Goal: Task Accomplishment & Management: Manage account settings

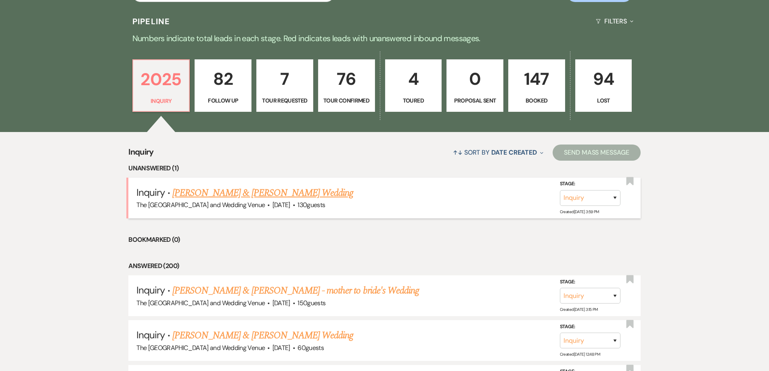
click at [306, 195] on link "[PERSON_NAME] & [PERSON_NAME] Wedding" at bounding box center [262, 193] width 181 height 15
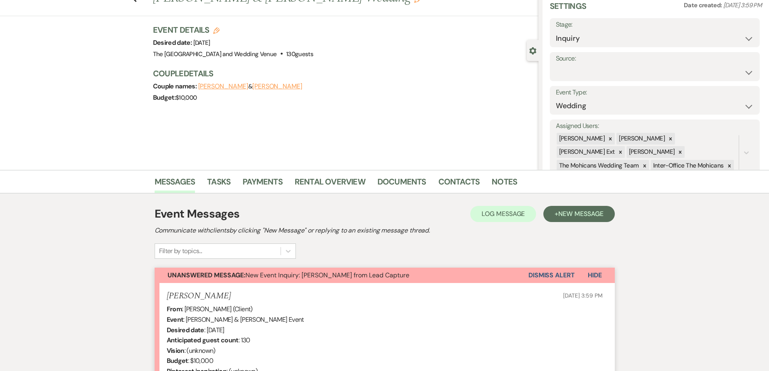
scroll to position [33, 0]
click at [553, 275] on button "Dismiss Alert" at bounding box center [552, 274] width 46 height 15
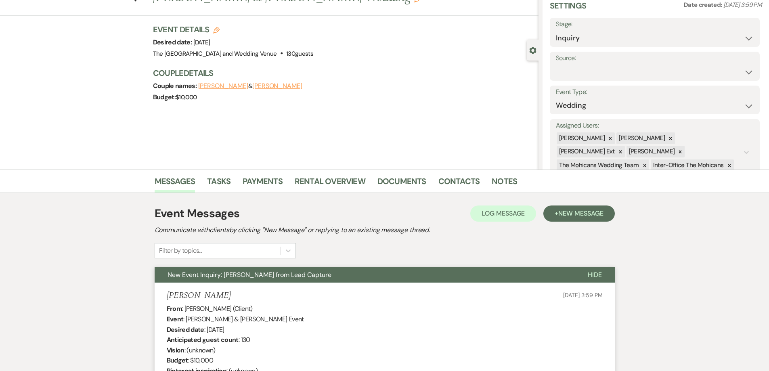
scroll to position [0, 0]
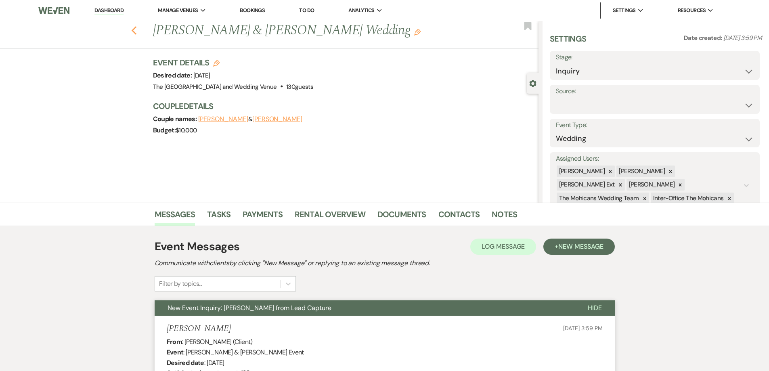
click at [135, 27] on icon "Previous" at bounding box center [134, 31] width 6 height 10
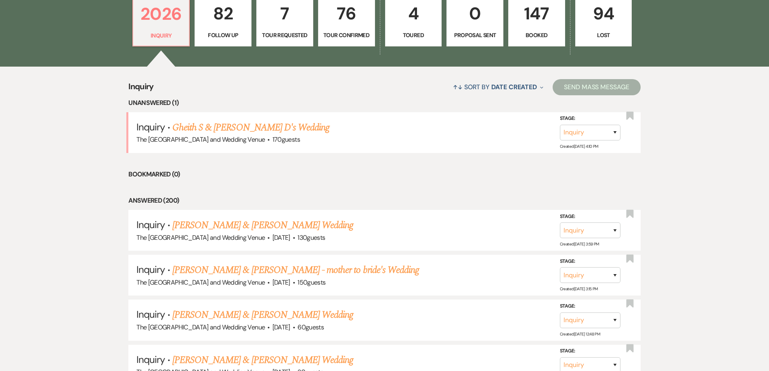
scroll to position [271, 0]
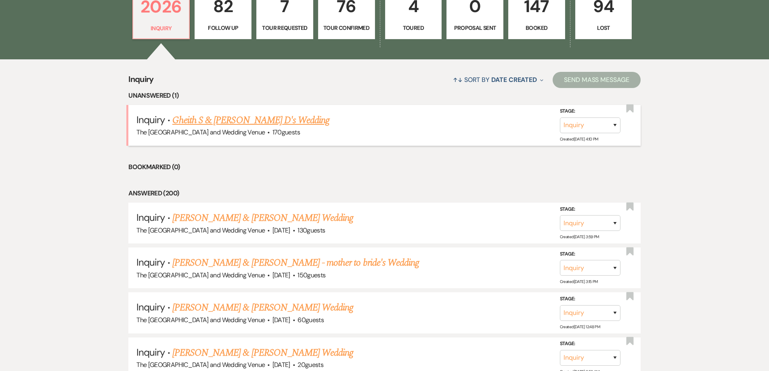
click at [267, 120] on link "Gheith S & [PERSON_NAME] D's Wedding" at bounding box center [250, 120] width 157 height 15
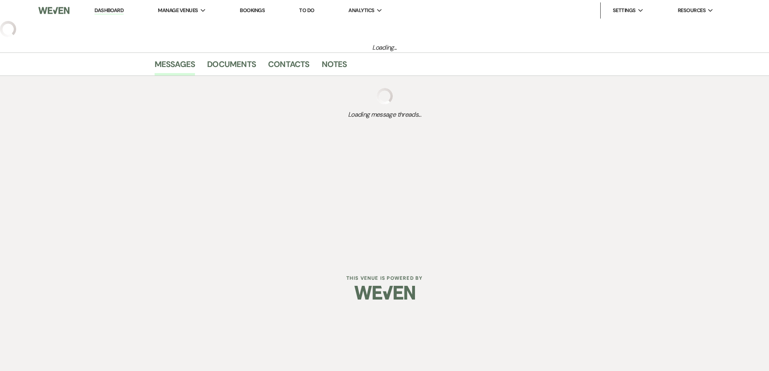
select select "17"
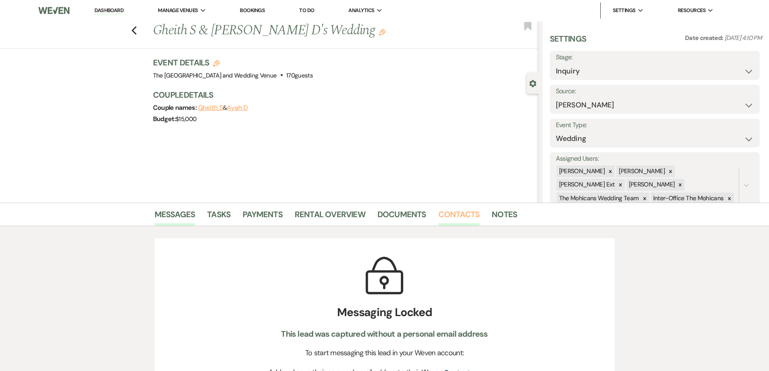
click at [456, 208] on link "Contacts" at bounding box center [460, 217] width 42 height 18
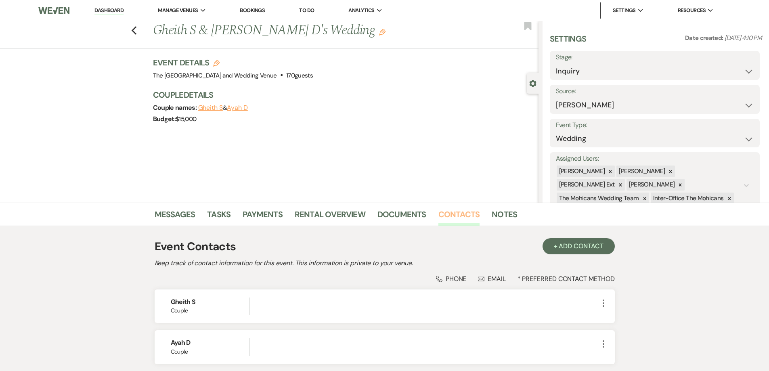
scroll to position [65, 0]
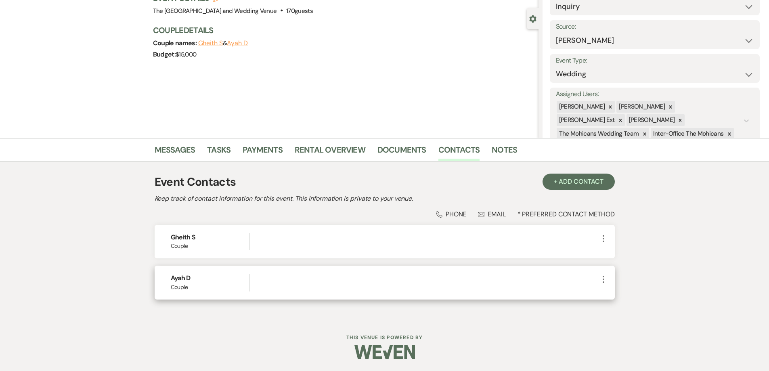
click at [603, 277] on use "button" at bounding box center [604, 279] width 2 height 7
click at [610, 298] on icon "Pencil" at bounding box center [612, 295] width 6 height 6
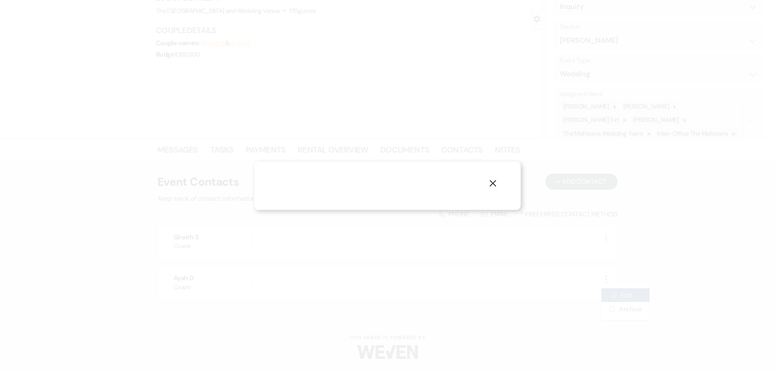
select select "1"
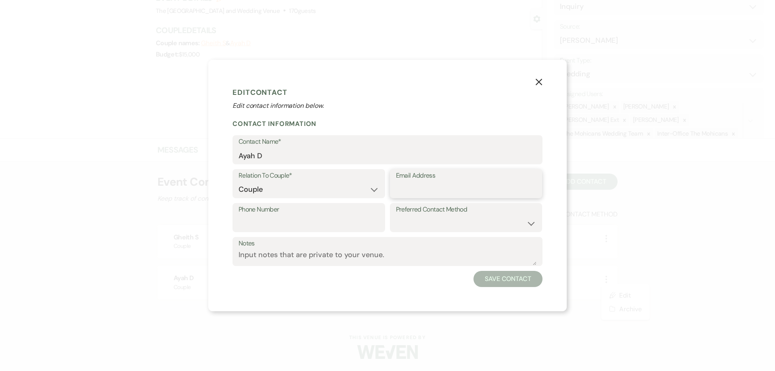
paste input "ayahdarwish21@gmail.com"
type input "ayahdarwish21@gmail.com"
click at [496, 279] on button "Save Contact" at bounding box center [508, 279] width 69 height 16
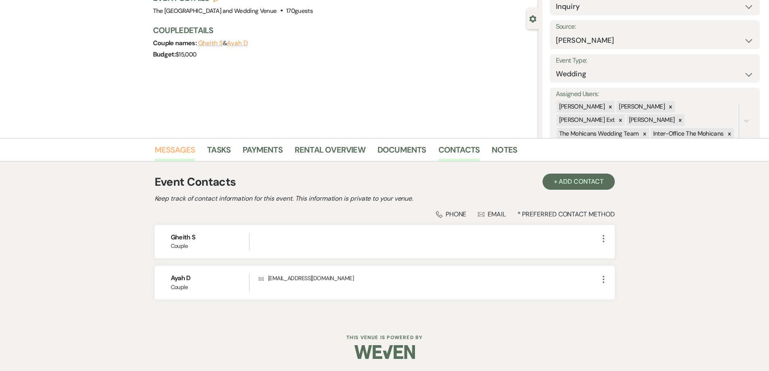
click at [167, 157] on link "Messages" at bounding box center [175, 152] width 41 height 18
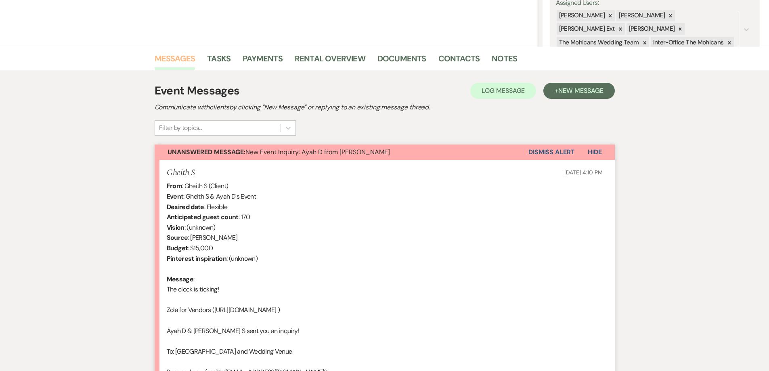
scroll to position [159, 0]
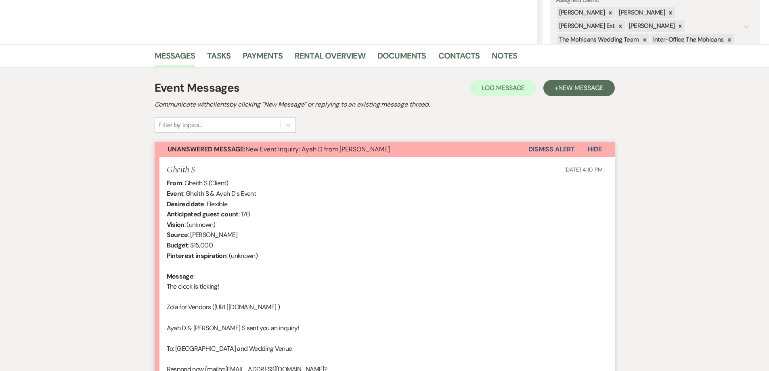
click at [558, 149] on button "Dismiss Alert" at bounding box center [552, 149] width 46 height 15
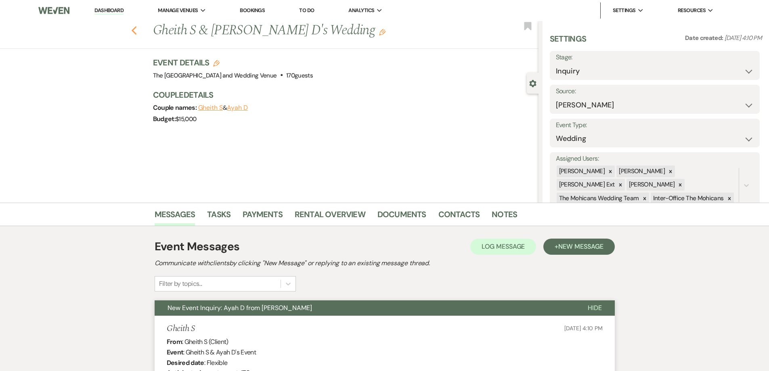
click at [137, 27] on icon "Previous" at bounding box center [134, 31] width 6 height 10
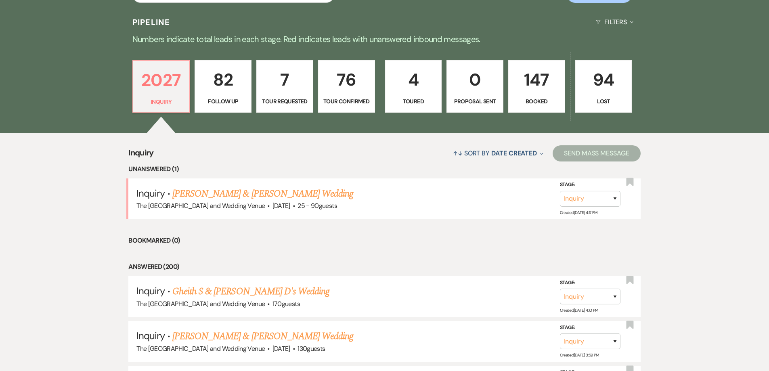
scroll to position [212, 0]
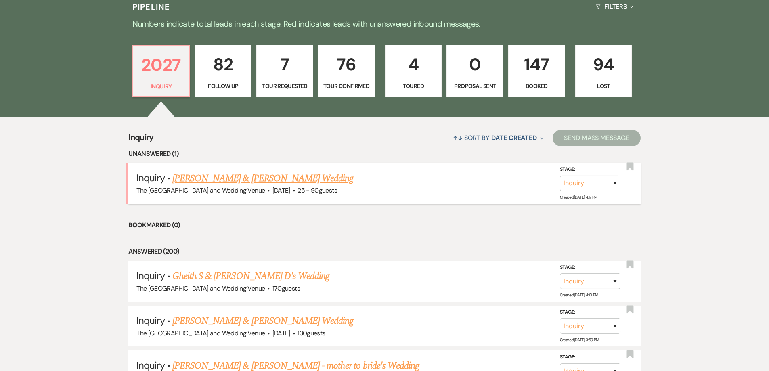
click at [242, 176] on link "[PERSON_NAME] & [PERSON_NAME] Wedding" at bounding box center [262, 178] width 181 height 15
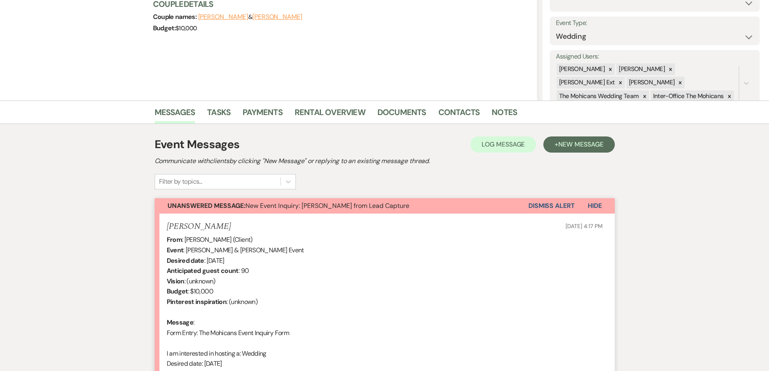
scroll to position [103, 0]
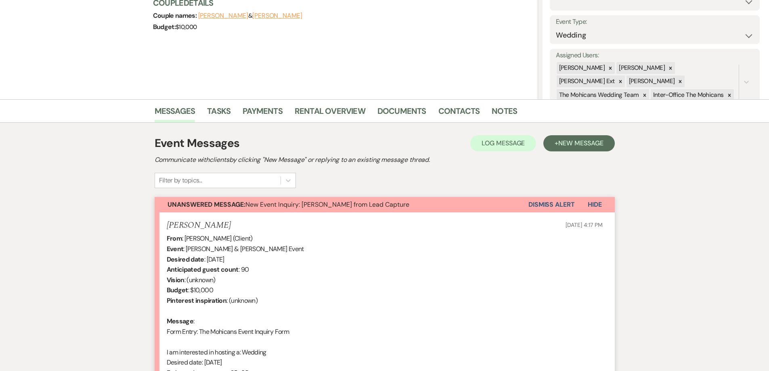
click at [543, 208] on button "Dismiss Alert" at bounding box center [552, 204] width 46 height 15
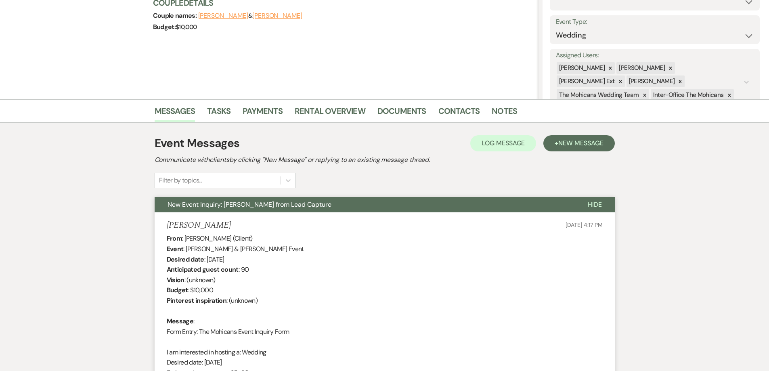
scroll to position [0, 0]
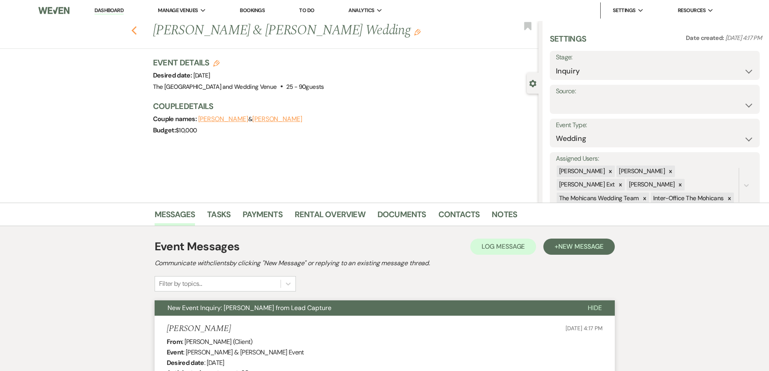
click at [137, 35] on icon "Previous" at bounding box center [134, 31] width 6 height 10
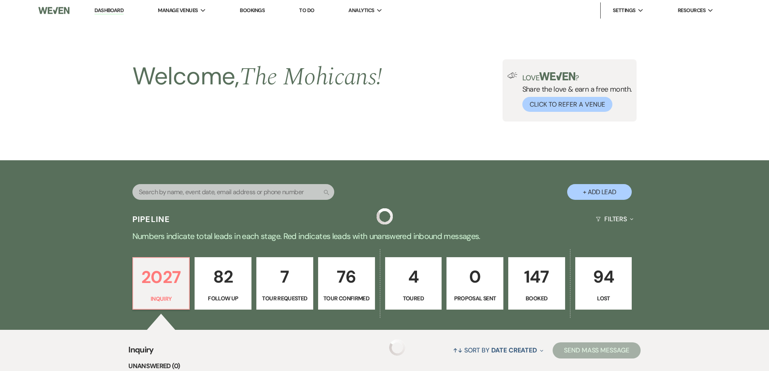
scroll to position [212, 0]
